Goal: Task Accomplishment & Management: Complete application form

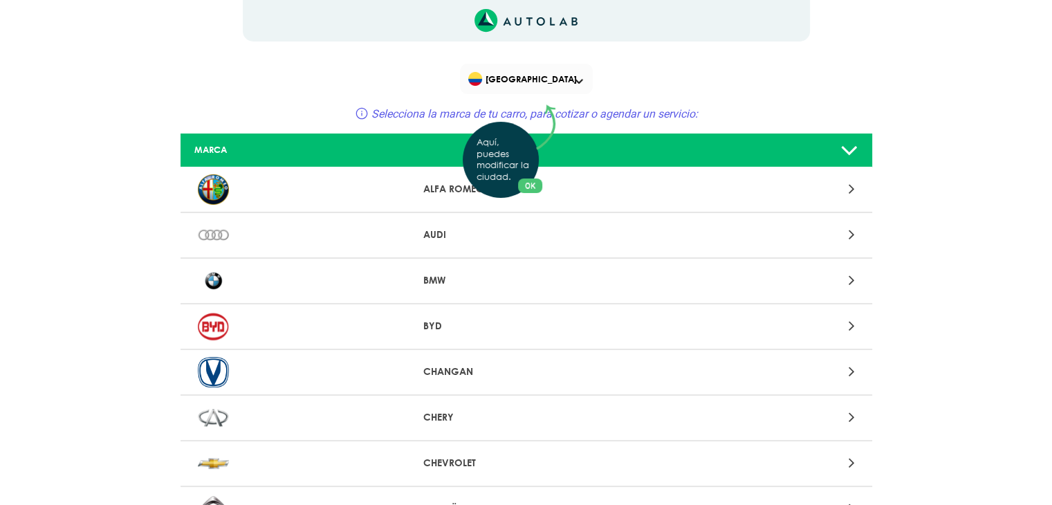
click at [847, 282] on div "Aquí, puedes modificar la ciudad. OK .aex,.bex{fill:none!important;stroke:#50c4…" at bounding box center [526, 252] width 1052 height 505
click at [852, 281] on icon at bounding box center [851, 280] width 6 height 18
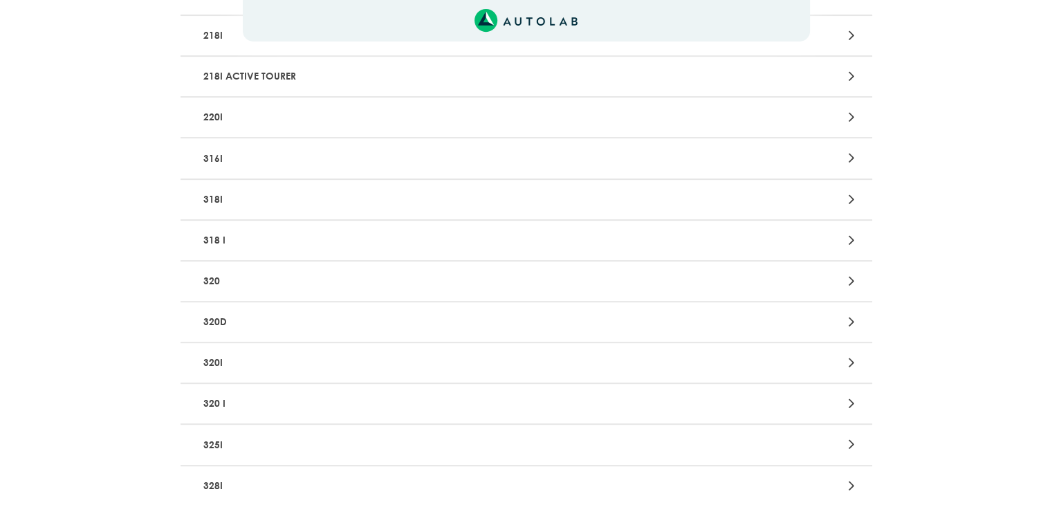
scroll to position [623, 0]
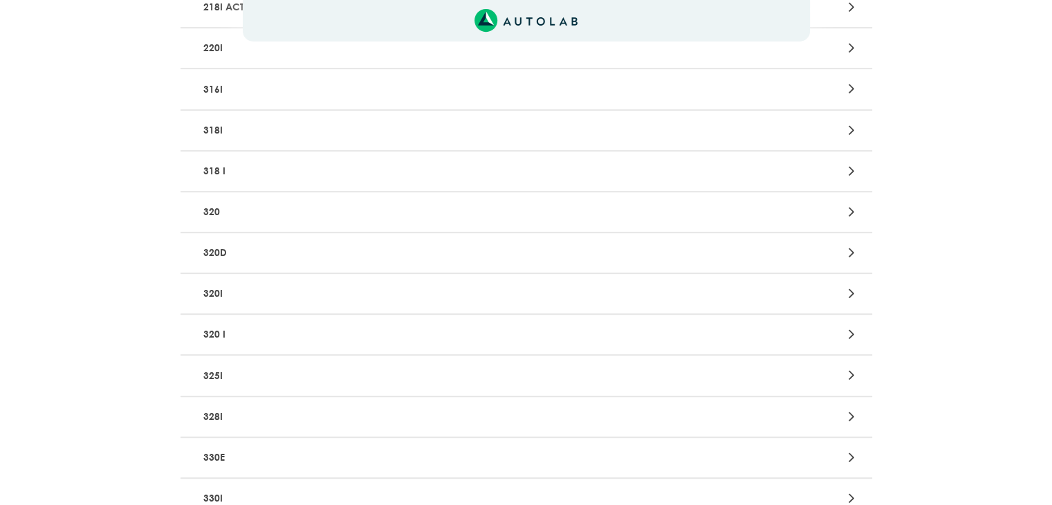
click at [508, 118] on p "318I" at bounding box center [413, 131] width 431 height 26
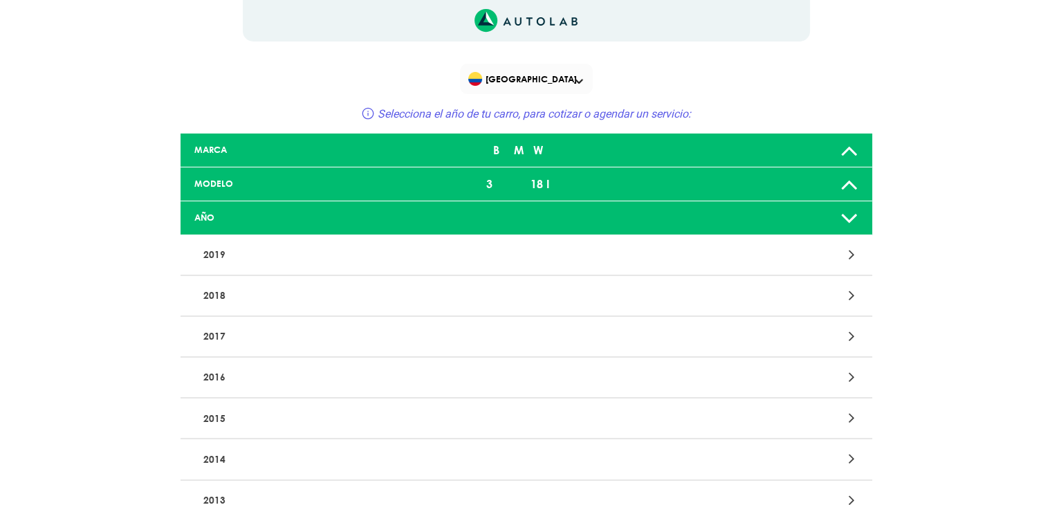
click at [852, 183] on icon at bounding box center [850, 184] width 18 height 28
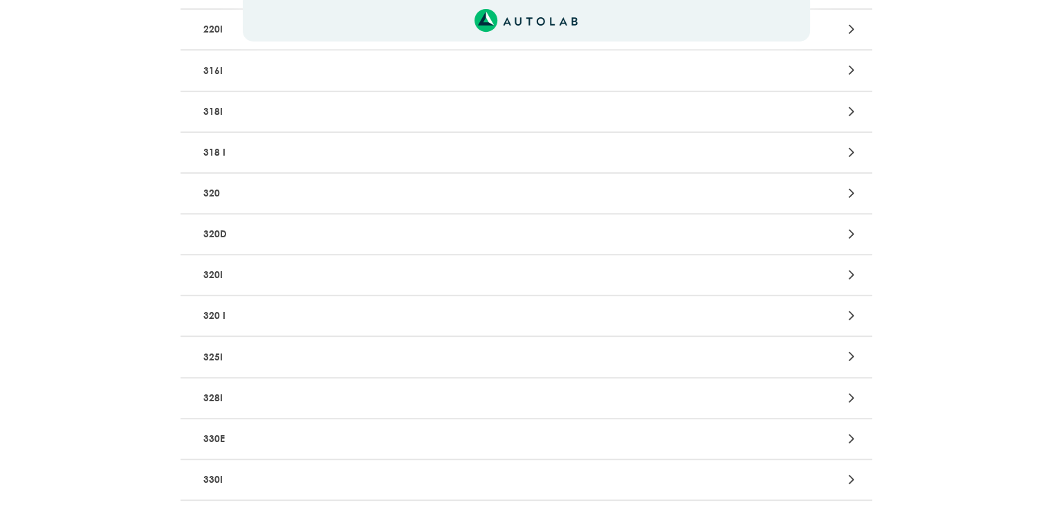
scroll to position [623, 0]
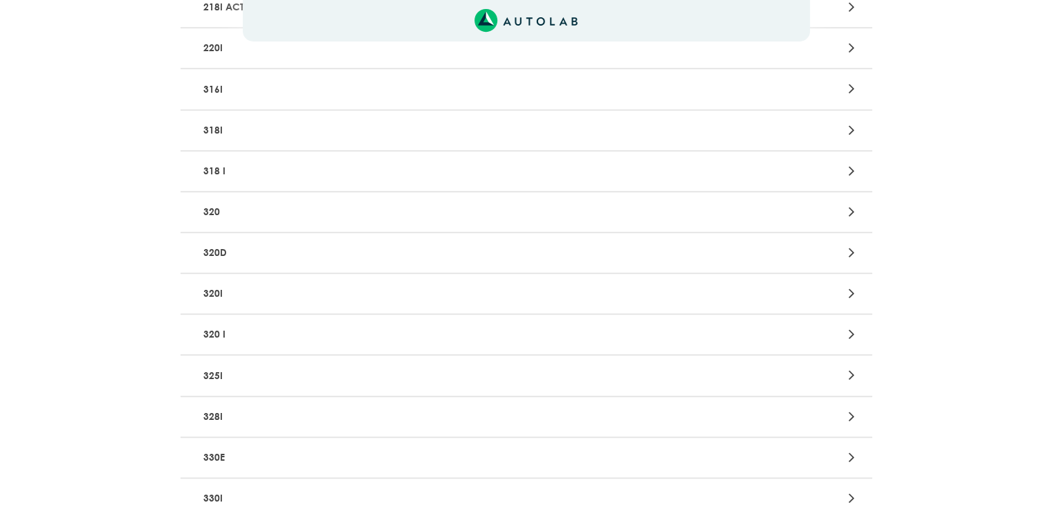
click at [302, 174] on p "318 I" at bounding box center [413, 171] width 431 height 26
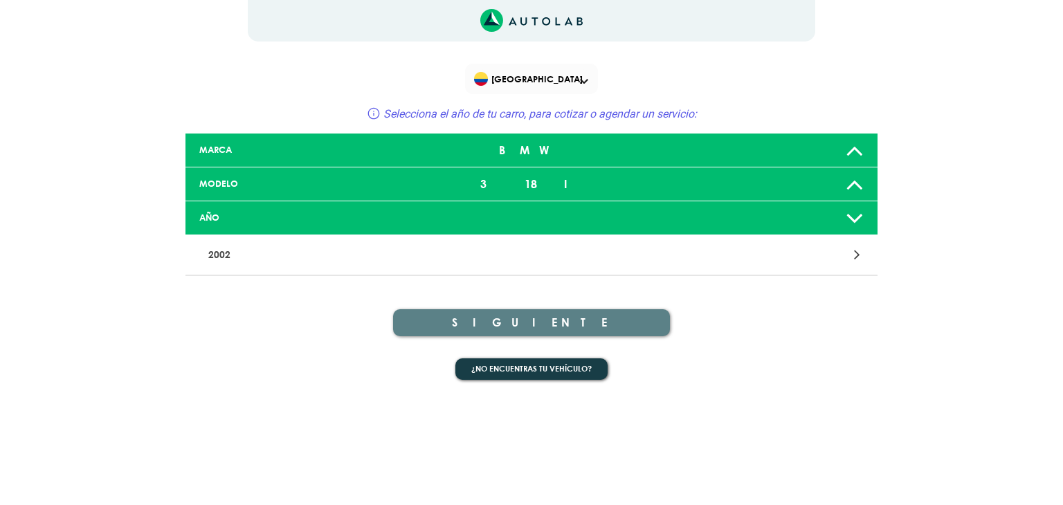
click at [857, 262] on icon at bounding box center [857, 255] width 6 height 18
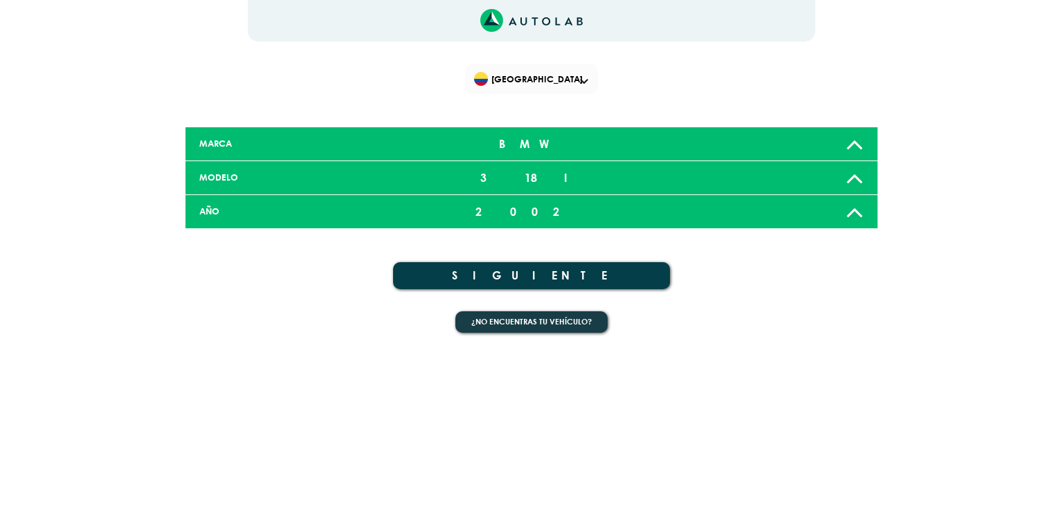
click at [567, 181] on div "318 I" at bounding box center [531, 178] width 228 height 28
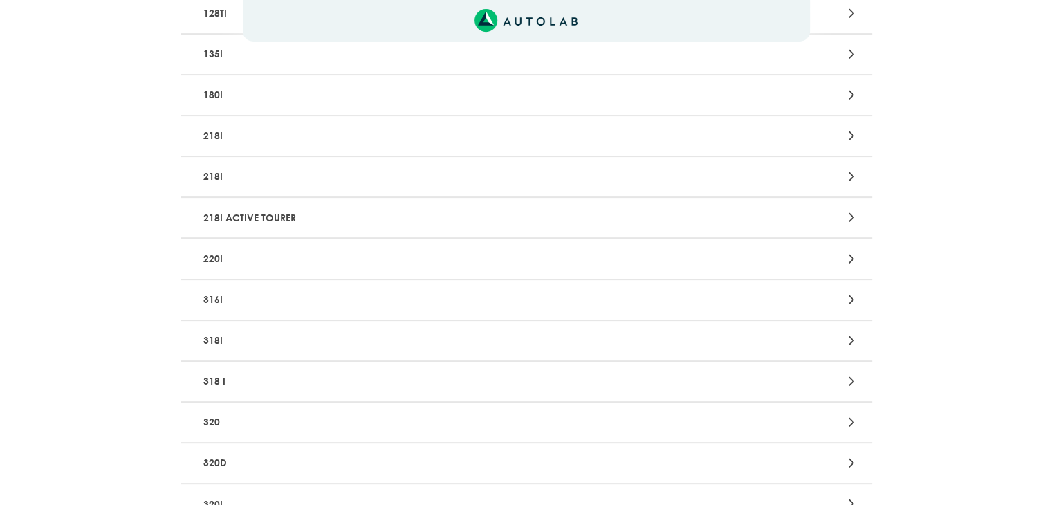
scroll to position [415, 0]
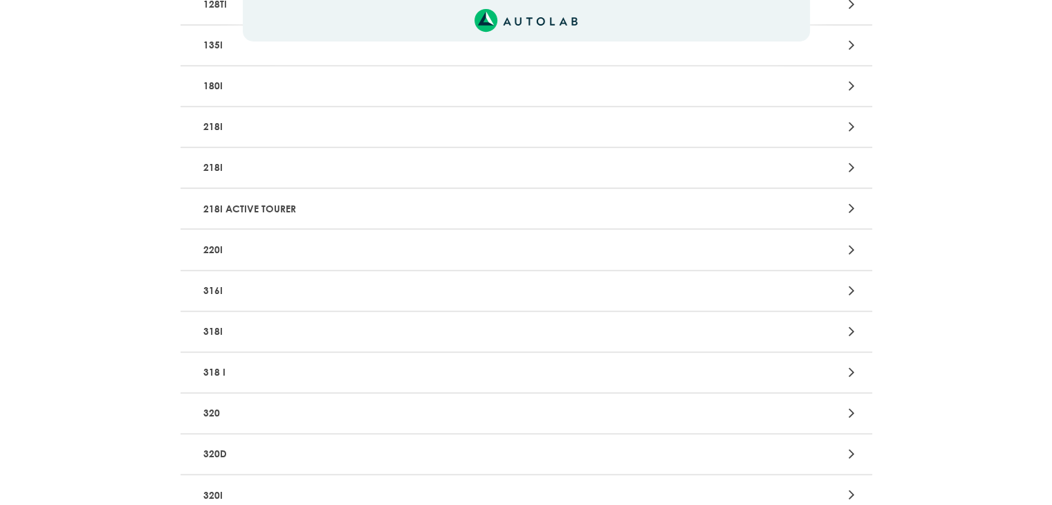
click at [281, 322] on p "318I" at bounding box center [413, 332] width 431 height 26
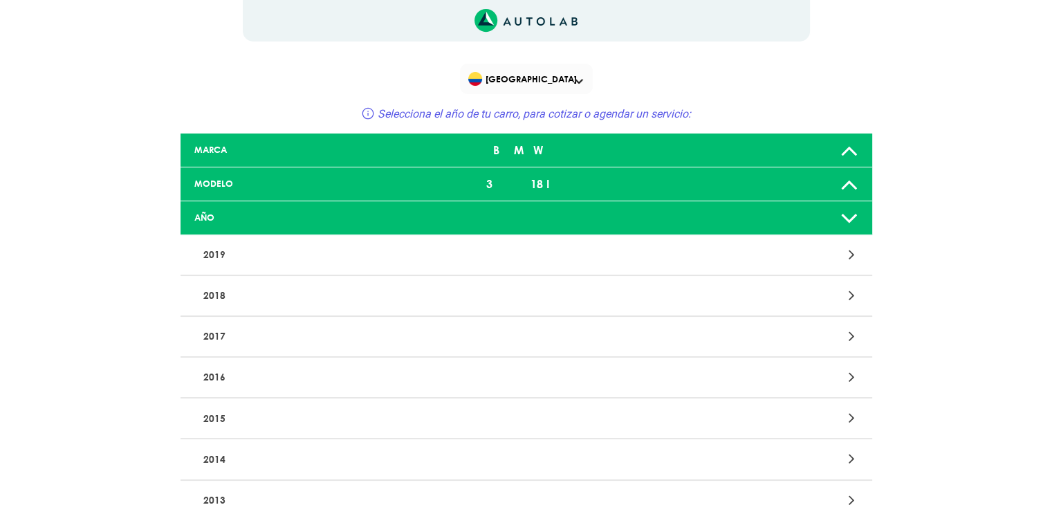
click at [852, 215] on icon at bounding box center [850, 218] width 18 height 28
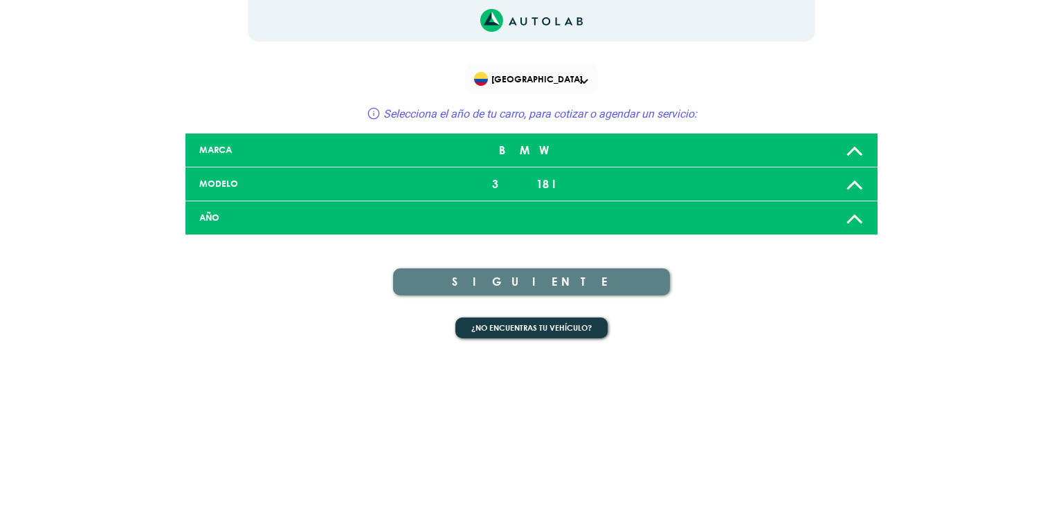
click at [855, 216] on icon at bounding box center [855, 218] width 18 height 28
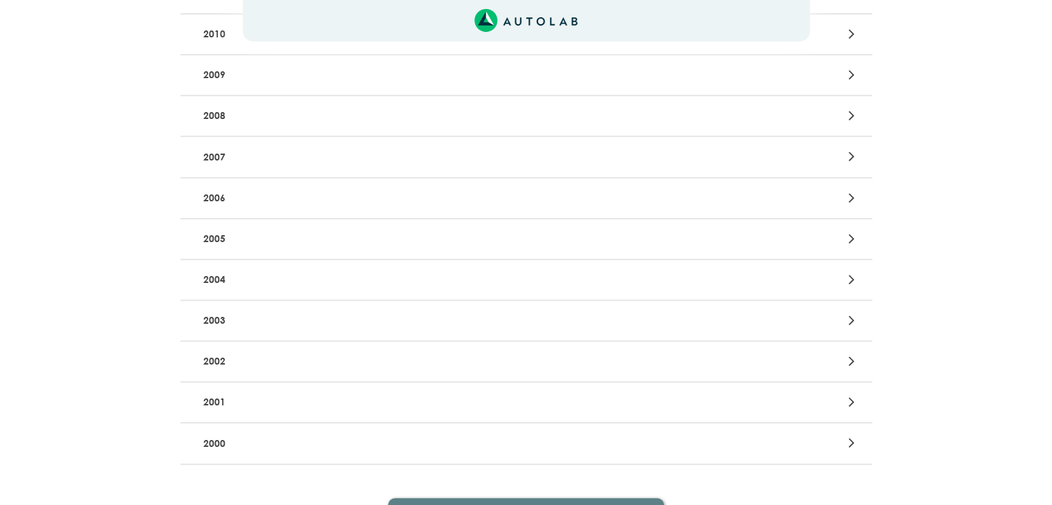
scroll to position [663, 0]
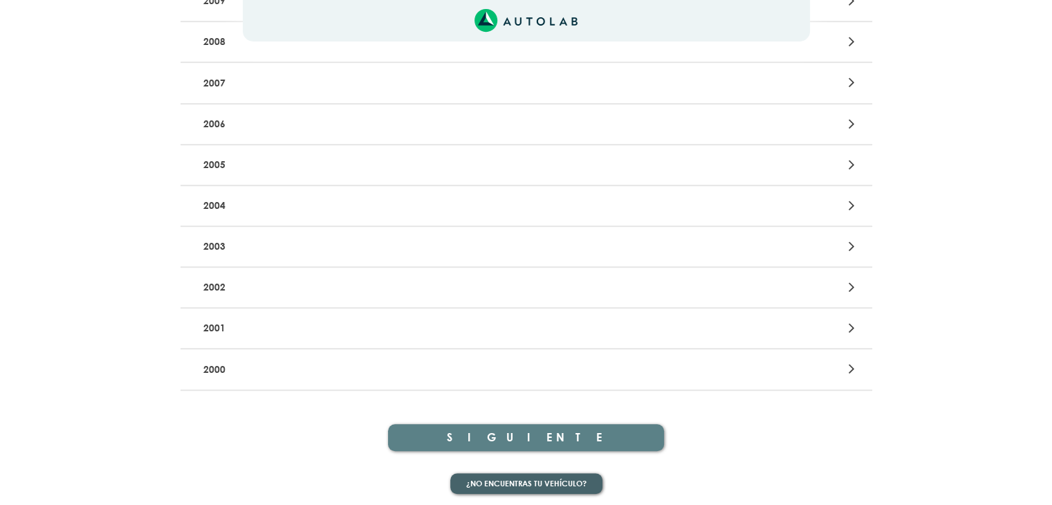
click at [538, 479] on button "¿No encuentras tu vehículo?" at bounding box center [526, 483] width 152 height 21
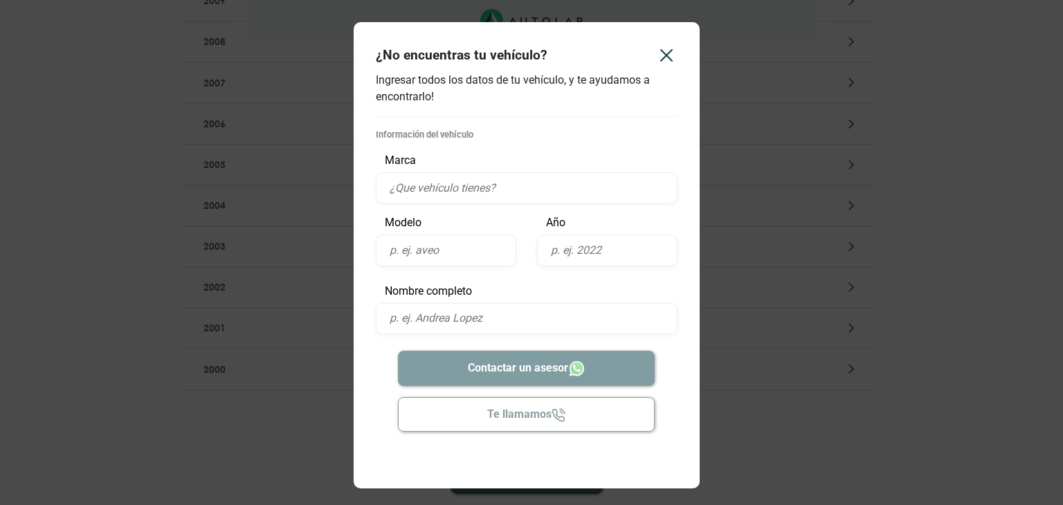
click at [437, 192] on input "text" at bounding box center [527, 187] width 302 height 31
type input "BMW"
click at [429, 257] on input "text" at bounding box center [446, 250] width 140 height 31
type input "SERI 3 318"
click at [627, 239] on input "text" at bounding box center [607, 250] width 140 height 31
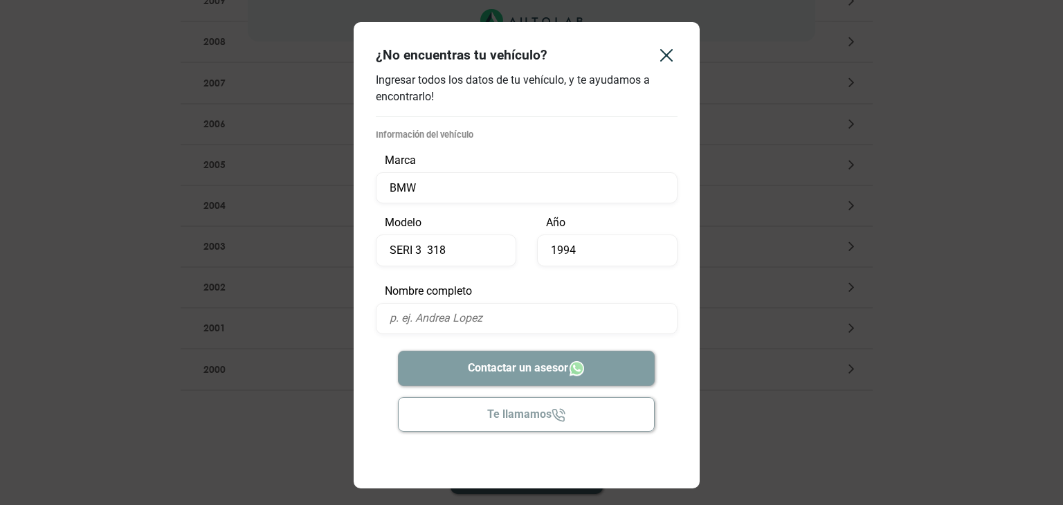
type input "1994"
click at [664, 48] on icon "Close" at bounding box center [666, 55] width 22 height 22
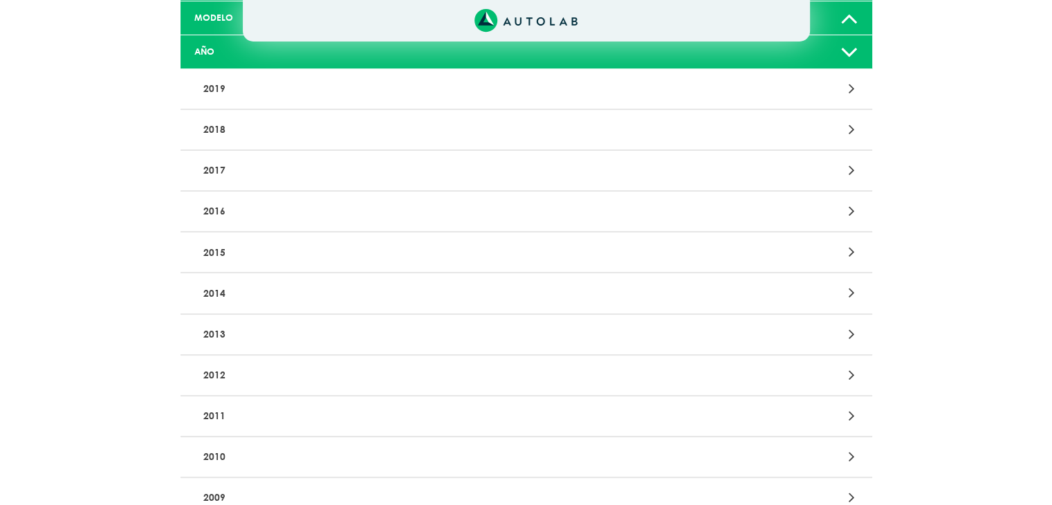
scroll to position [0, 0]
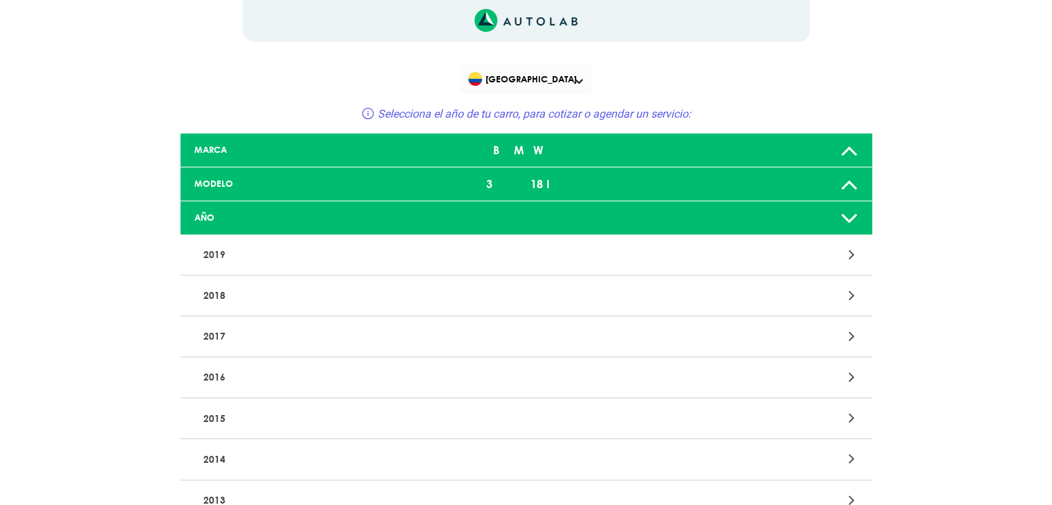
click at [634, 217] on div at bounding box center [526, 217] width 228 height 11
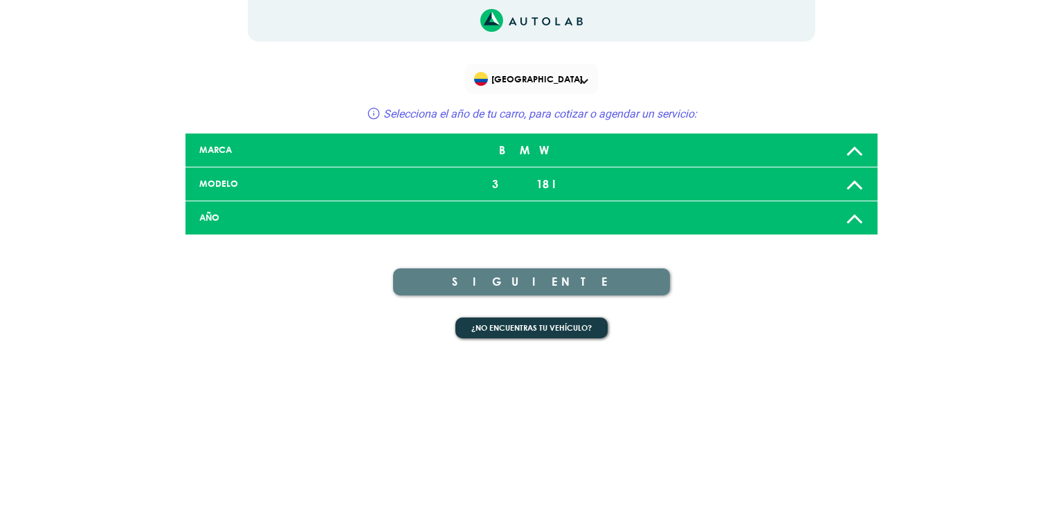
click at [637, 193] on div "318I" at bounding box center [531, 184] width 228 height 28
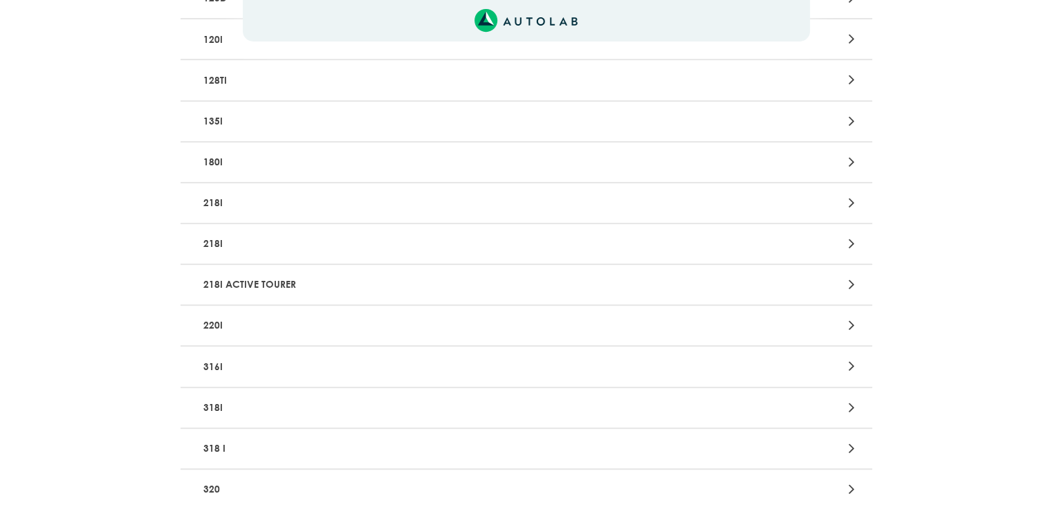
scroll to position [346, 0]
click at [293, 356] on p "316I" at bounding box center [413, 366] width 431 height 26
